Goal: Task Accomplishment & Management: Manage account settings

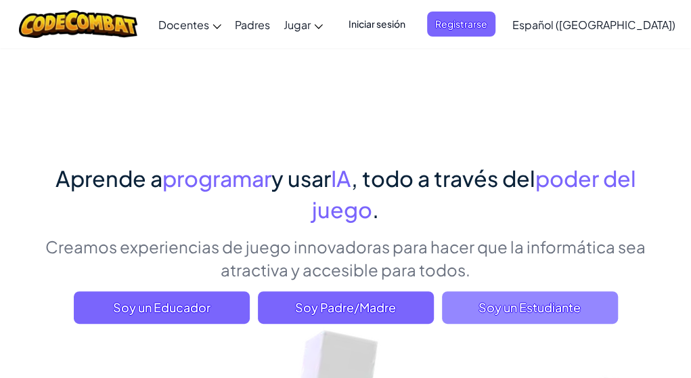
click at [451, 305] on span "Soy un Estudiante" at bounding box center [530, 307] width 176 height 32
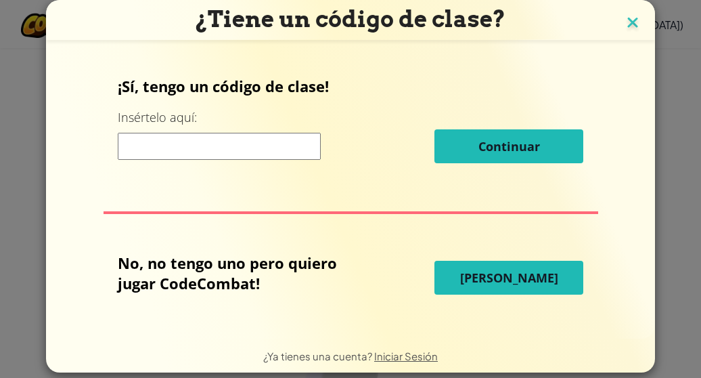
click at [624, 19] on img at bounding box center [633, 24] width 18 height 20
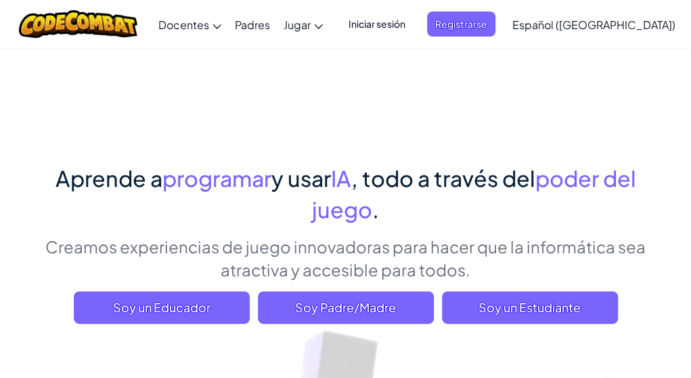
click at [414, 22] on span "Iniciar sesión" at bounding box center [376, 24] width 73 height 25
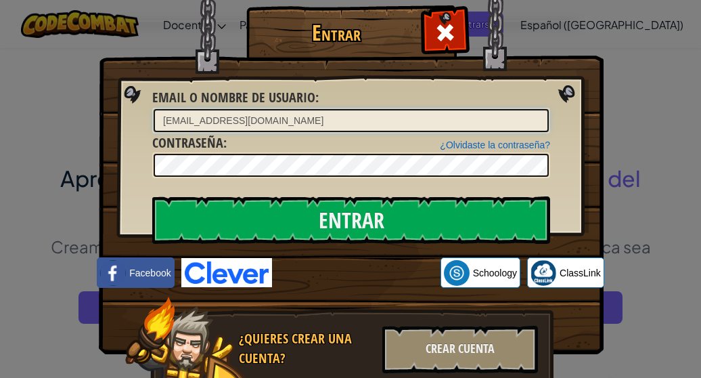
type input "[EMAIL_ADDRESS][DOMAIN_NAME]"
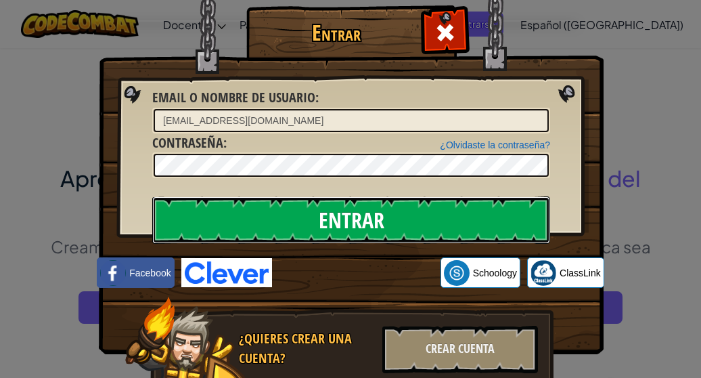
click at [328, 216] on input "Entrar" at bounding box center [351, 219] width 398 height 47
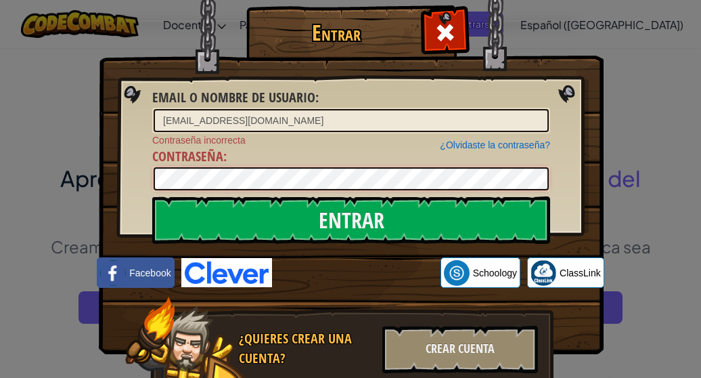
click at [125, 200] on div "Entrar Email o Nombre de usuario : [EMAIL_ADDRESS][DOMAIN_NAME] ¿Olvidaste la c…" at bounding box center [350, 217] width 451 height 394
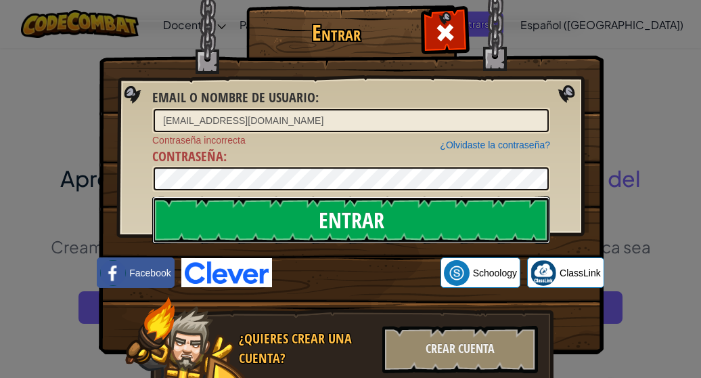
click at [283, 206] on input "Entrar" at bounding box center [351, 219] width 398 height 47
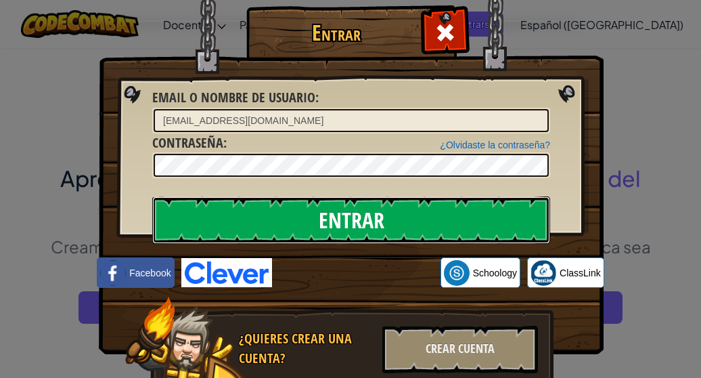
click at [283, 206] on input "Entrar" at bounding box center [351, 219] width 398 height 47
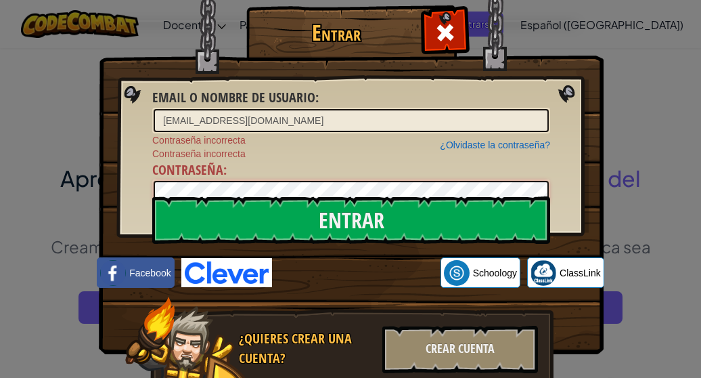
click at [133, 166] on div "Entrar Email o Nombre de usuario : [EMAIL_ADDRESS][DOMAIN_NAME] ¿Olvidaste la c…" at bounding box center [350, 217] width 451 height 394
